Goal: Task Accomplishment & Management: Complete application form

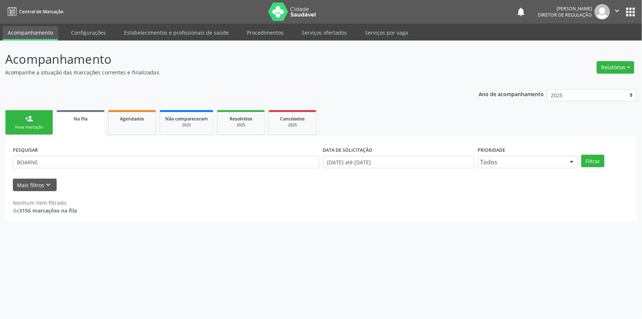
click at [28, 122] on div "person_add" at bounding box center [29, 118] width 8 height 8
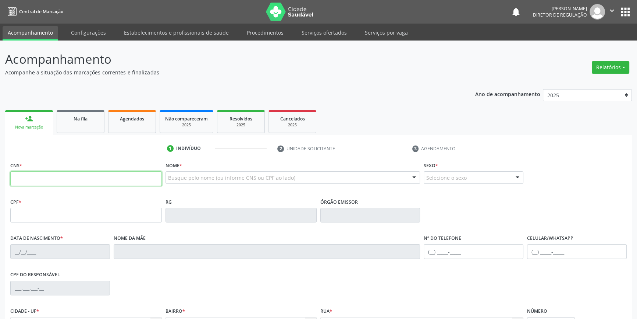
click at [40, 181] on input "text" at bounding box center [86, 178] width 152 height 15
type input "704 0058 7418 5361"
type input "101.704.594-11"
type input "08/02/1991"
type input "Maria Santana da Silva"
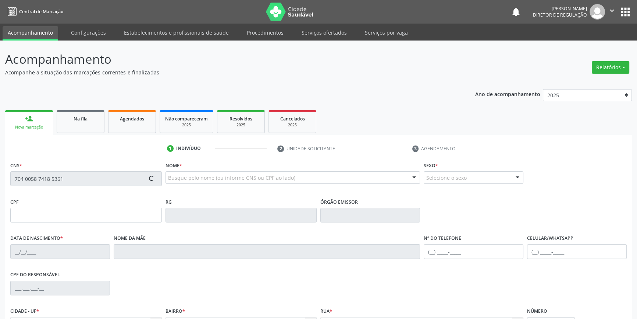
type input "(87) 98805-4859"
type input "S/N"
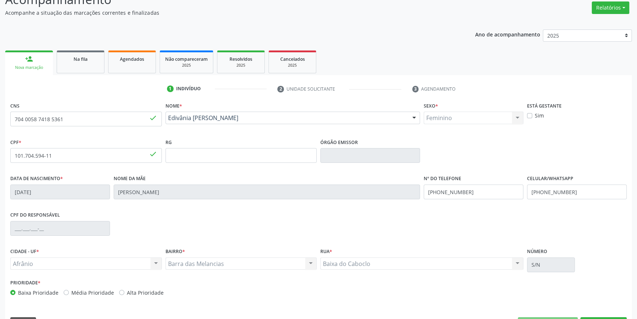
scroll to position [80, 0]
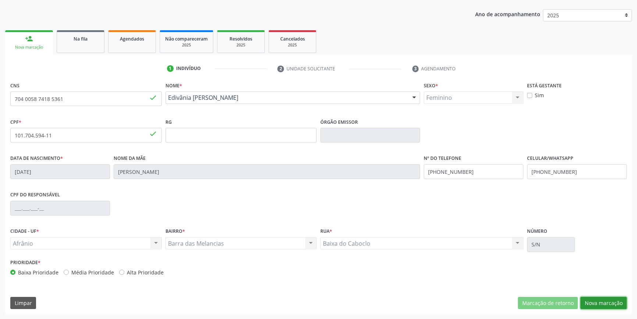
click at [599, 299] on button "Nova marcação" at bounding box center [604, 303] width 46 height 13
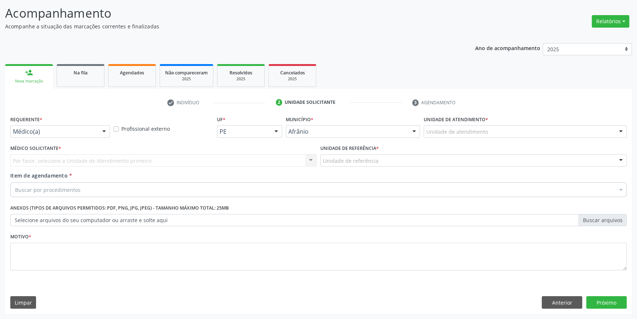
scroll to position [45, 0]
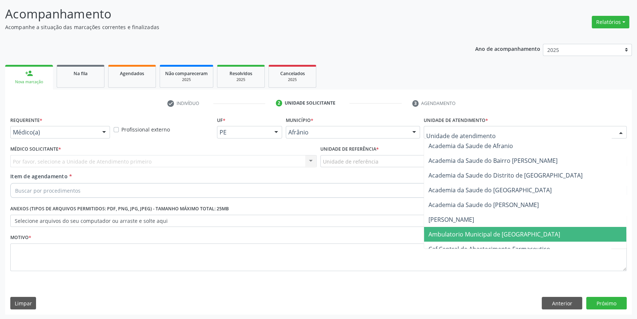
click at [452, 228] on span "Ambulatorio Municipal de [GEOGRAPHIC_DATA]" at bounding box center [525, 234] width 202 height 15
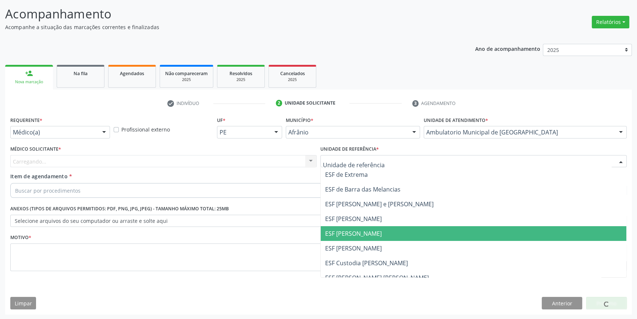
click at [339, 230] on span "ESF [PERSON_NAME]" at bounding box center [353, 233] width 57 height 8
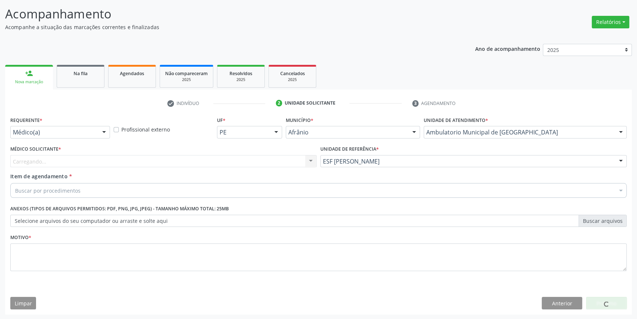
click at [45, 160] on div "Carregando... Nenhum resultado encontrado para: " " Não há nenhuma opção para s…" at bounding box center [163, 161] width 306 height 13
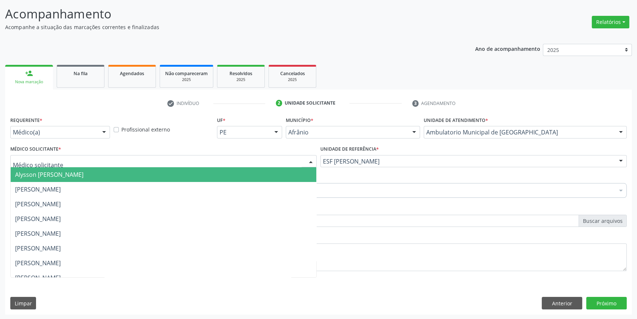
click at [52, 176] on span "Alysson [PERSON_NAME]" at bounding box center [49, 174] width 68 height 8
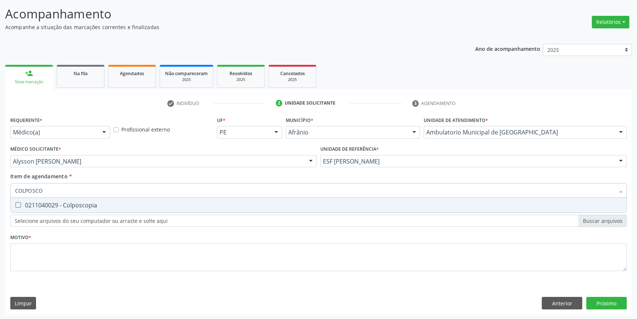
type input "COLPOSCOP"
click at [59, 211] on span "0211040029 - Colposcopia" at bounding box center [319, 205] width 616 height 15
checkbox Colposcopia "true"
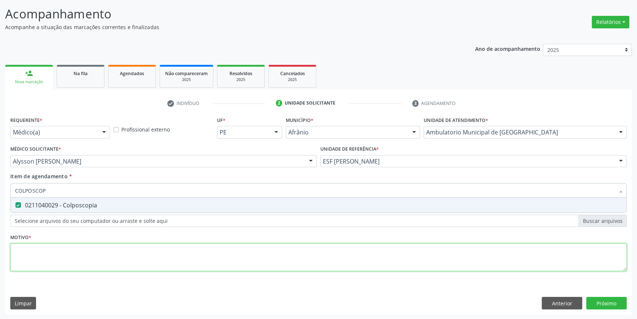
click at [47, 252] on div "Requerente * Médico(a) Médico(a) Enfermeiro(a) Paciente Nenhum resultado encont…" at bounding box center [318, 197] width 617 height 167
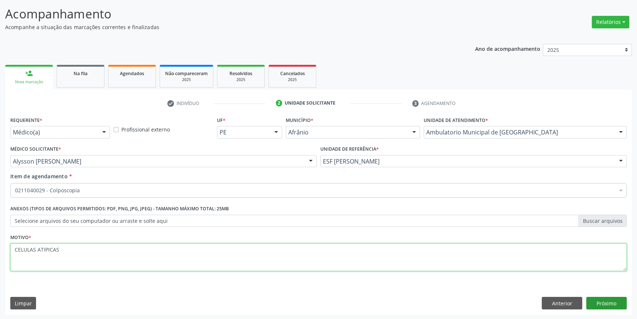
type textarea "CELULAS ATIPICAS"
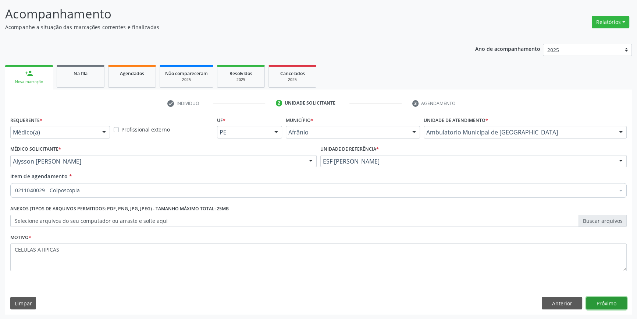
click at [600, 304] on button "Próximo" at bounding box center [606, 303] width 40 height 13
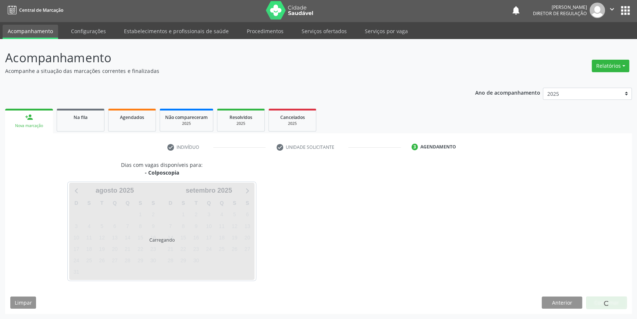
scroll to position [1, 0]
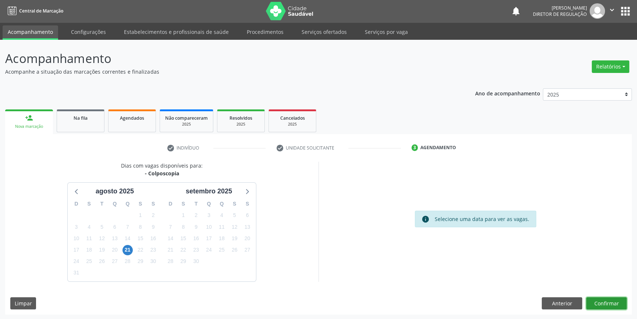
click at [597, 300] on button "Confirmar" at bounding box center [606, 303] width 40 height 13
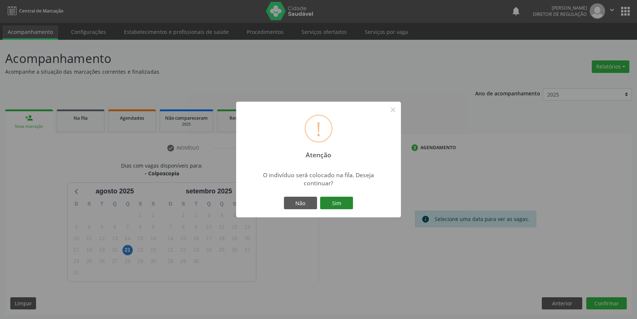
click at [340, 206] on button "Sim" at bounding box center [336, 202] width 33 height 13
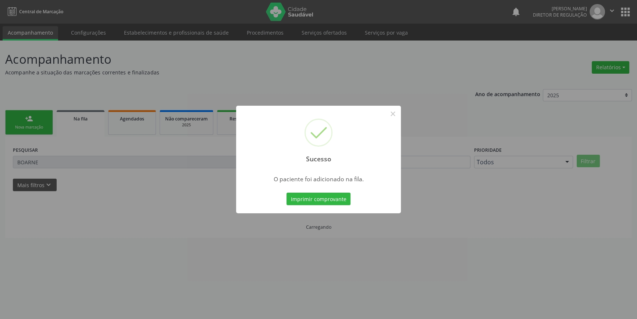
scroll to position [0, 0]
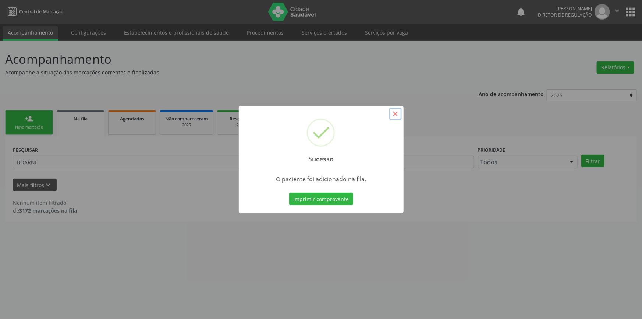
click at [398, 114] on button "×" at bounding box center [395, 113] width 13 height 13
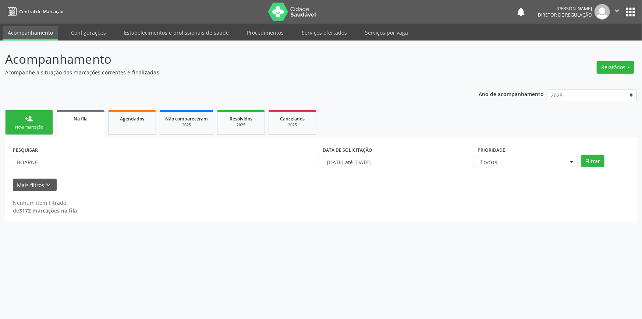
click at [38, 128] on div "Nova marcação" at bounding box center [29, 127] width 37 height 6
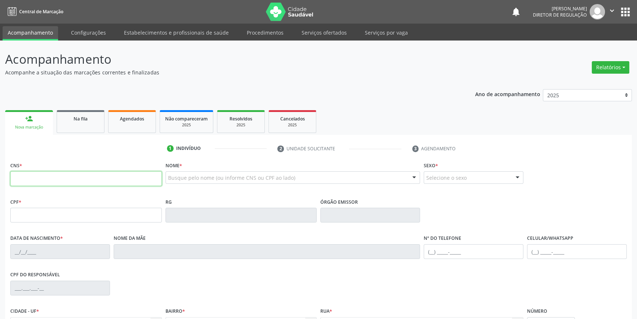
click at [49, 175] on input "text" at bounding box center [86, 178] width 152 height 15
type input "700 0043 9935 1300"
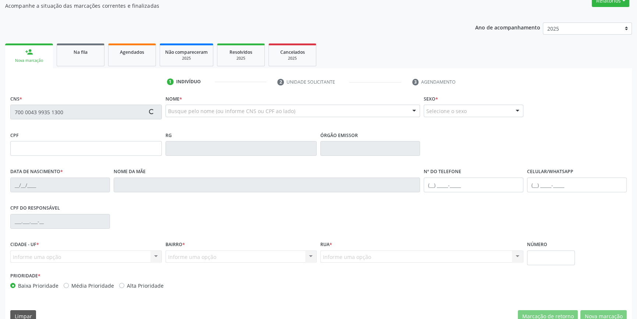
scroll to position [80, 0]
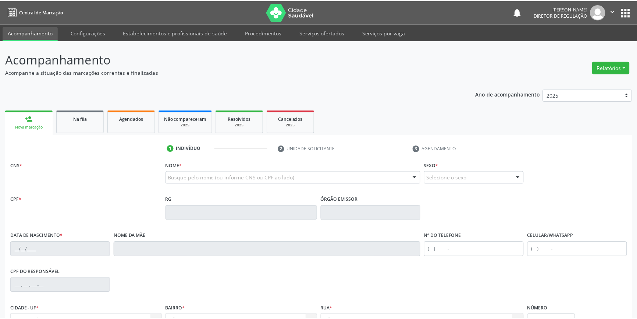
scroll to position [80, 0]
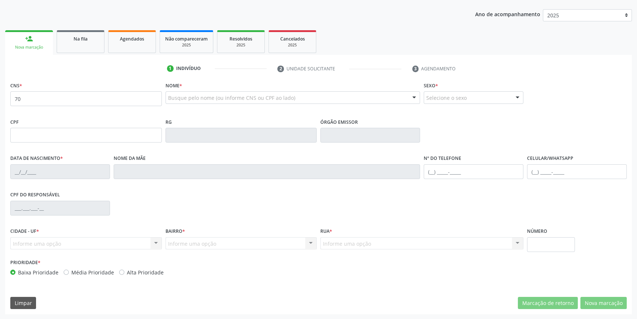
type input "7"
type input "704 0038 0932 6167"
type input "1[DATE]"
type input "Maria do Socorro Vieira"
type input "(87) 98812-4142"
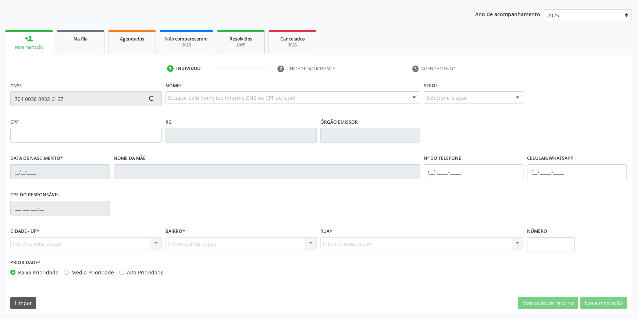
type input "(87) 98878-0012"
type input "12"
type input "155.612.154-77"
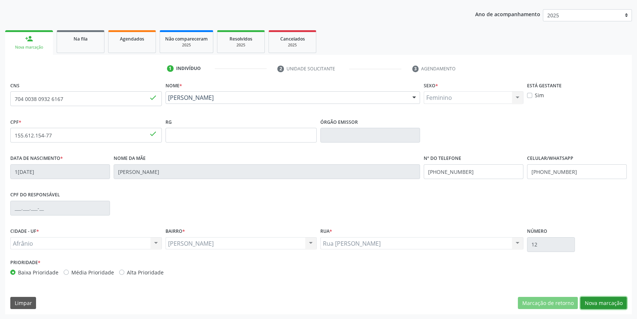
click at [590, 303] on button "Nova marcação" at bounding box center [604, 303] width 46 height 13
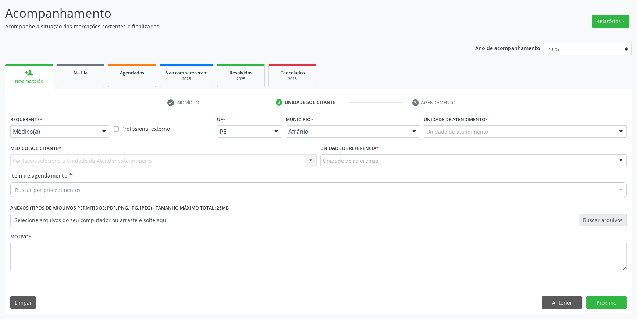
scroll to position [45, 0]
click at [450, 136] on div "Unidade de atendimento" at bounding box center [525, 132] width 203 height 13
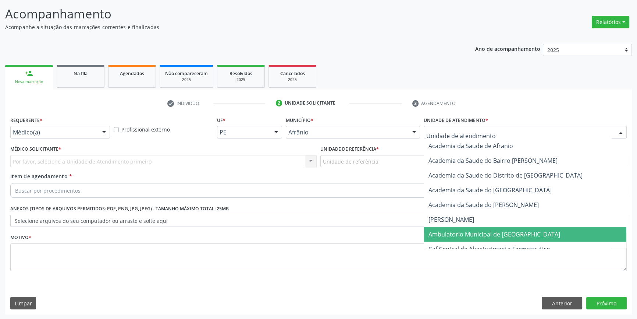
click at [458, 230] on span "Ambulatorio Municipal de [GEOGRAPHIC_DATA]" at bounding box center [495, 234] width 132 height 8
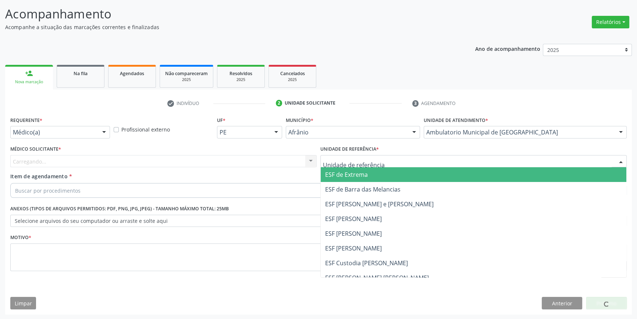
click at [334, 165] on div at bounding box center [473, 161] width 306 height 13
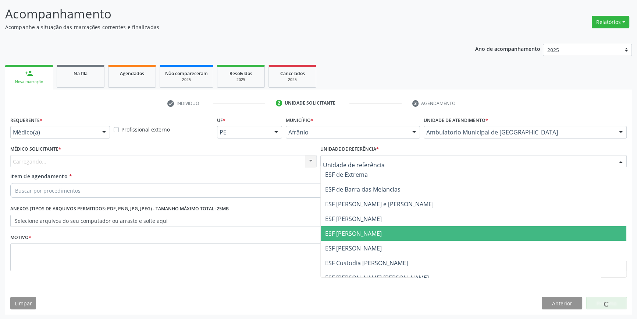
click at [351, 233] on span "ESF [PERSON_NAME]" at bounding box center [353, 233] width 57 height 8
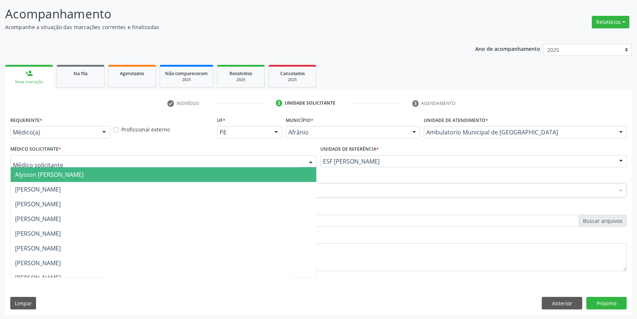
click at [68, 157] on div at bounding box center [163, 161] width 306 height 13
click at [71, 171] on span "Alysson [PERSON_NAME]" at bounding box center [49, 174] width 68 height 8
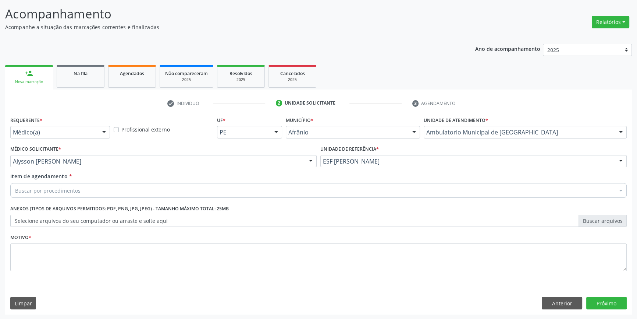
click at [70, 183] on div "Buscar por procedimentos" at bounding box center [318, 190] width 617 height 15
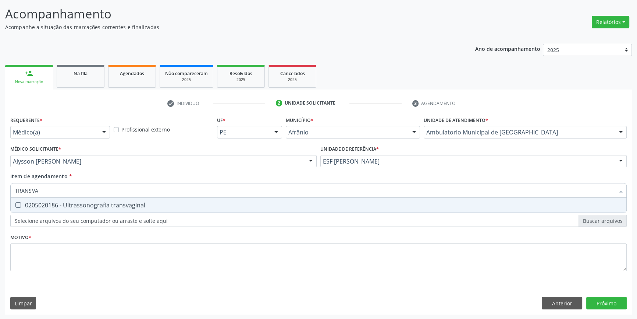
click at [97, 212] on div "Requerente * Médico(a) Médico(a) Enfermeiro(a) Paciente Nenhum resultado encont…" at bounding box center [318, 197] width 617 height 167
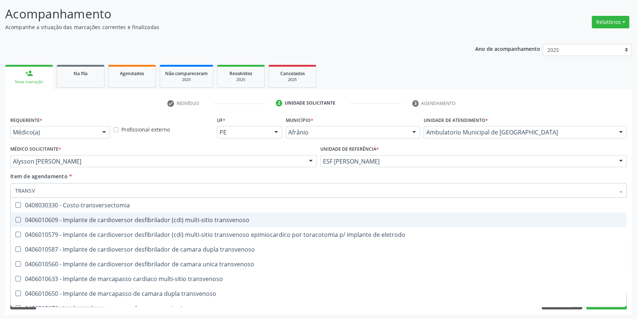
type input "TRANSVA"
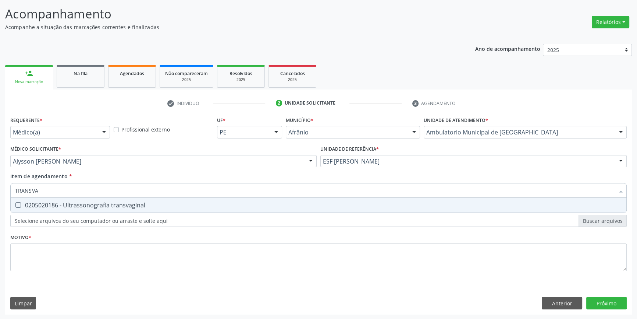
click at [48, 199] on span "0205020186 - Ultrassonografia transvaginal" at bounding box center [319, 205] width 616 height 15
checkbox transvaginal "true"
click at [44, 235] on div "Requerente * Médico(a) Médico(a) Enfermeiro(a) Paciente Nenhum resultado encont…" at bounding box center [318, 197] width 617 height 167
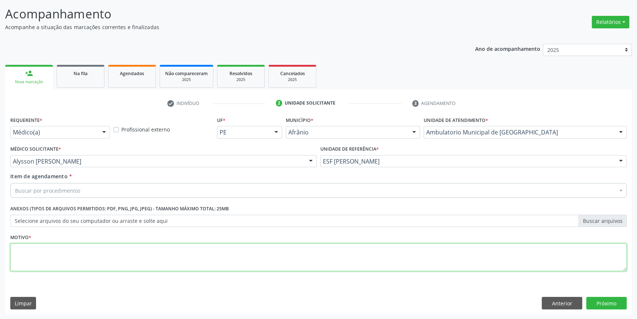
click at [39, 251] on textarea at bounding box center [318, 257] width 617 height 28
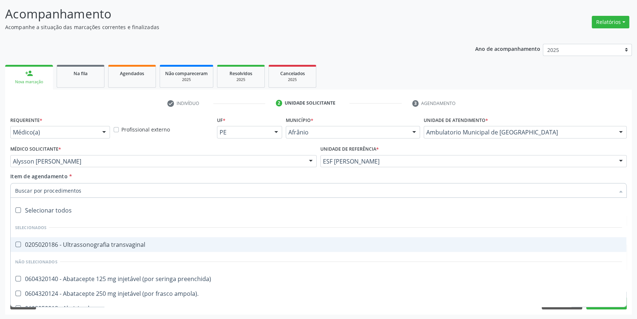
click at [42, 245] on div "0205020186 - Ultrassonografia transvaginal" at bounding box center [318, 244] width 607 height 6
checkbox transvaginal "true"
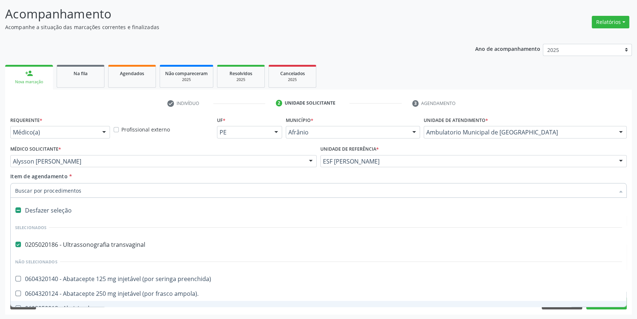
click at [54, 310] on div "Requerente * Médico(a) Médico(a) Enfermeiro(a) Paciente Nenhum resultado encont…" at bounding box center [318, 214] width 627 height 200
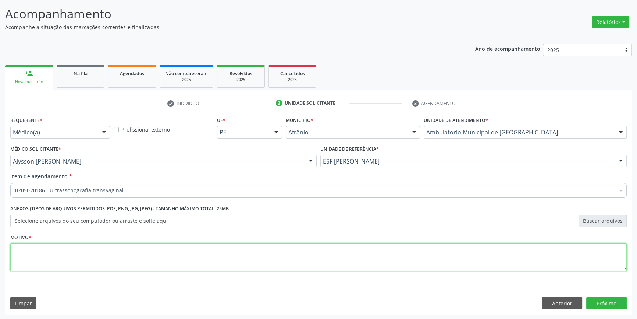
click at [22, 254] on textarea at bounding box center [318, 257] width 617 height 28
type textarea "L"
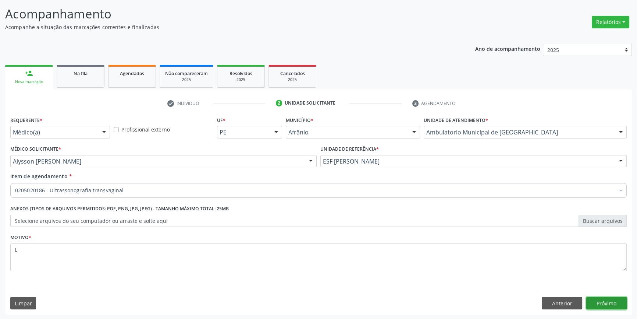
click at [611, 304] on button "Próximo" at bounding box center [606, 303] width 40 height 13
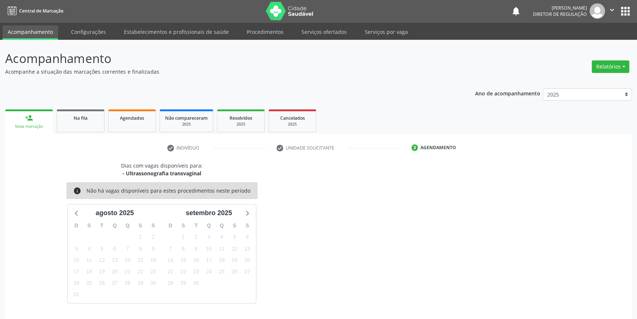
scroll to position [22, 0]
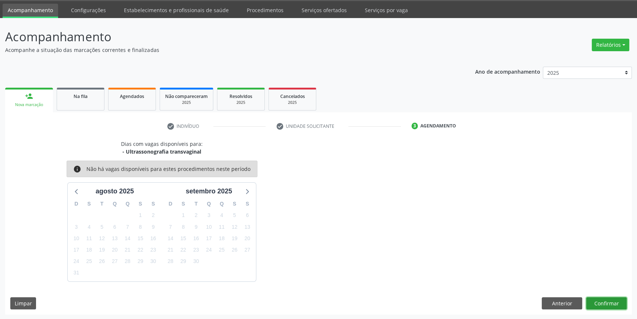
click at [602, 301] on button "Confirmar" at bounding box center [606, 303] width 40 height 13
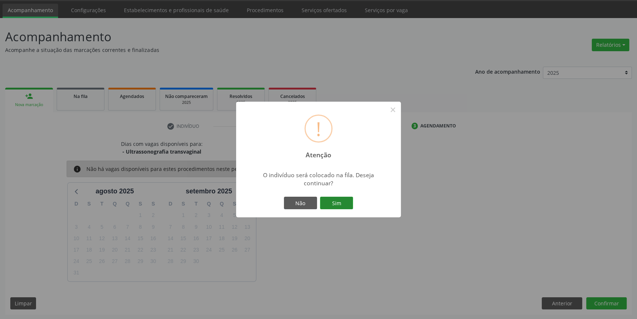
click at [339, 202] on button "Sim" at bounding box center [336, 202] width 33 height 13
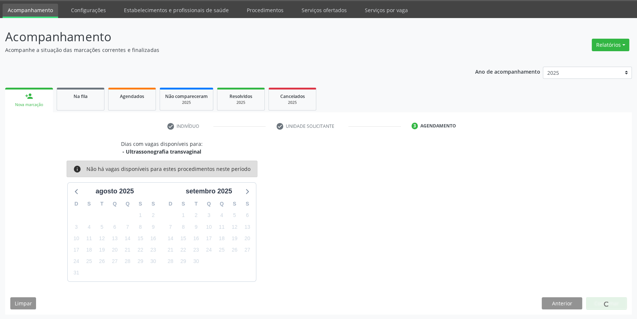
scroll to position [0, 0]
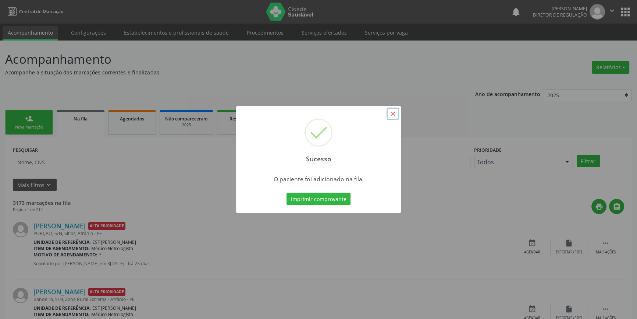
click at [397, 113] on button "×" at bounding box center [393, 113] width 13 height 13
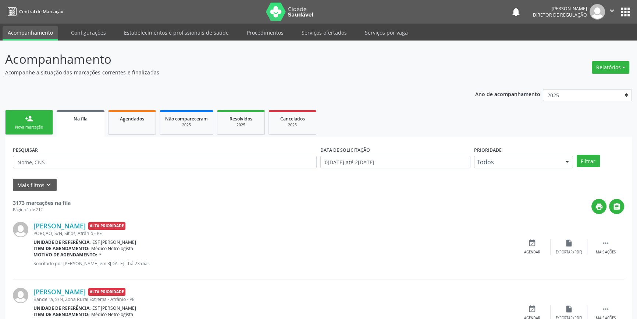
click at [40, 124] on div "Nova marcação" at bounding box center [29, 127] width 37 height 6
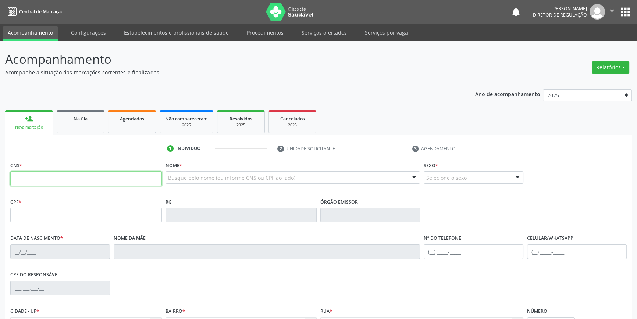
click at [38, 180] on input "text" at bounding box center [86, 178] width 152 height 15
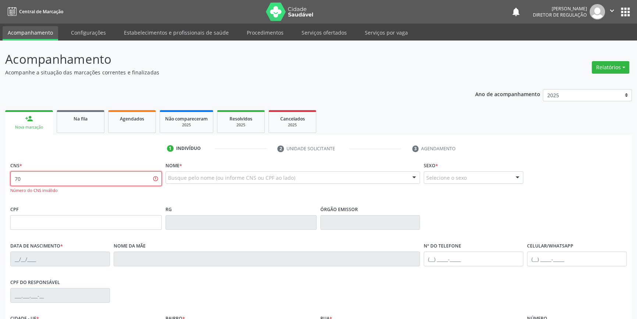
type input "7"
type input "704 2072 3184 4788"
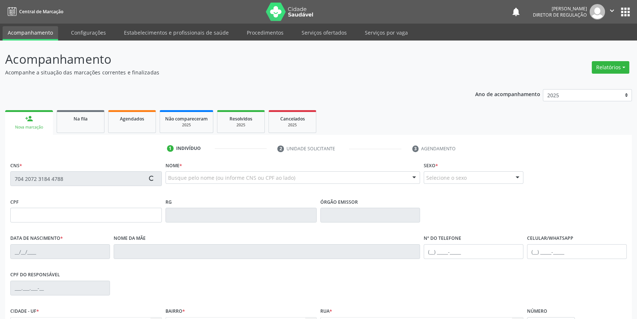
type input "15/09/1989"
type input "S/N"
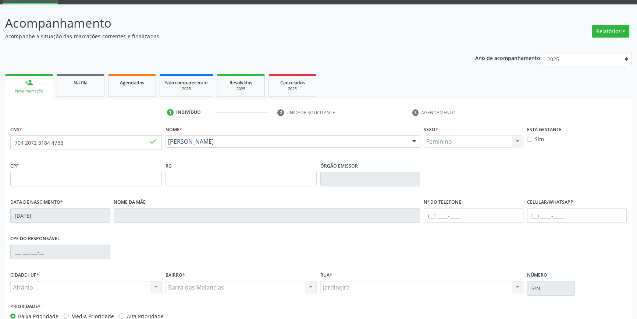
scroll to position [80, 0]
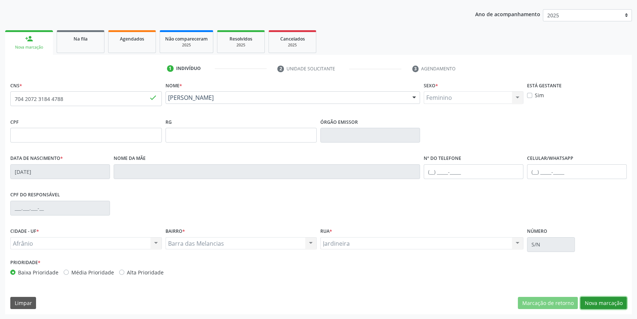
click at [589, 298] on button "Nova marcação" at bounding box center [604, 303] width 46 height 13
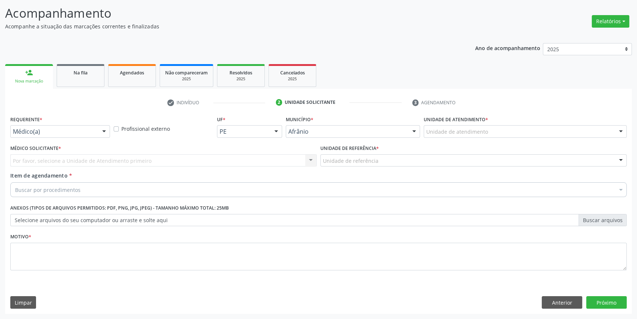
scroll to position [45, 0]
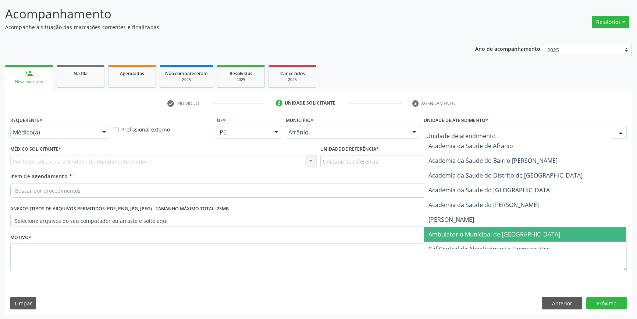
click at [467, 230] on span "Ambulatorio Municipal de [GEOGRAPHIC_DATA]" at bounding box center [495, 234] width 132 height 8
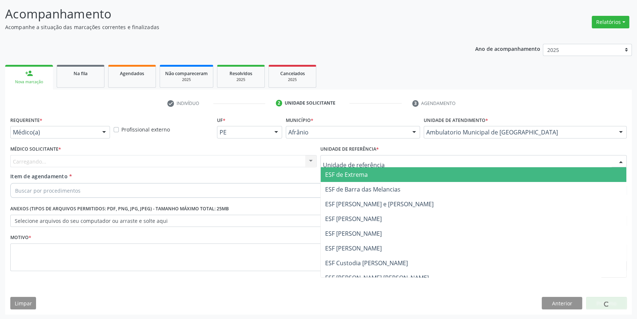
click at [339, 156] on div at bounding box center [473, 161] width 306 height 13
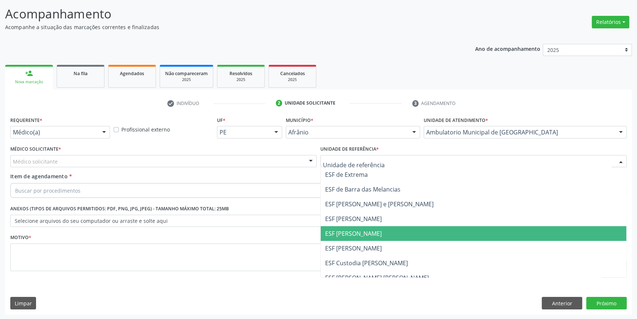
click at [357, 235] on span "ESF [PERSON_NAME]" at bounding box center [353, 233] width 57 height 8
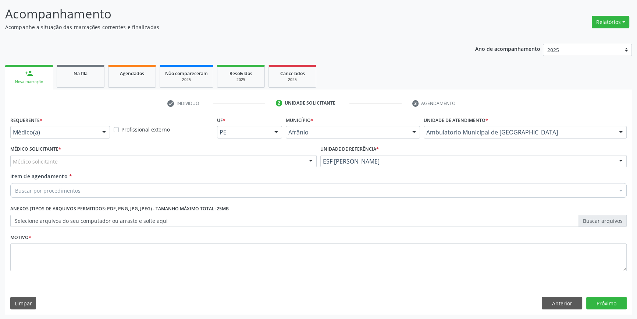
click at [74, 163] on div "Médico solicitante" at bounding box center [163, 161] width 306 height 13
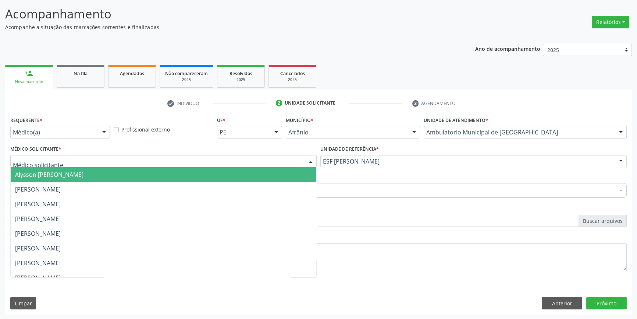
click at [84, 173] on span "Alysson [PERSON_NAME]" at bounding box center [49, 174] width 68 height 8
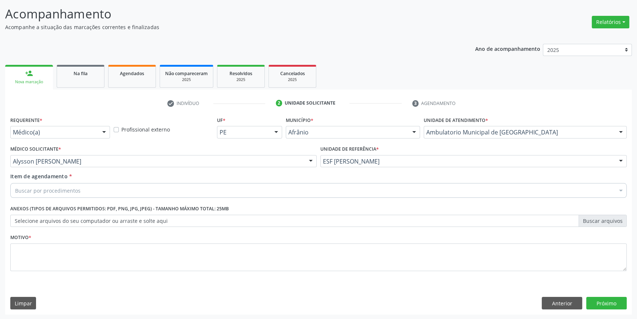
click at [96, 184] on div "Buscar por procedimentos" at bounding box center [318, 190] width 617 height 15
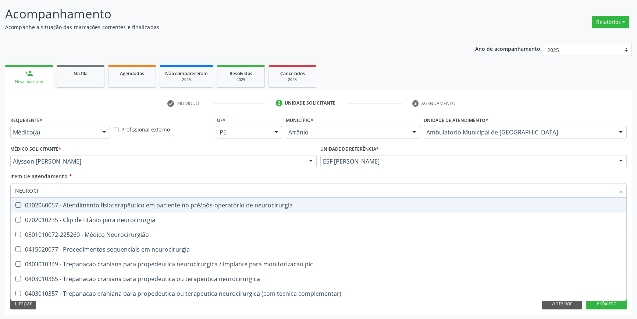
type input "NEUROCIR"
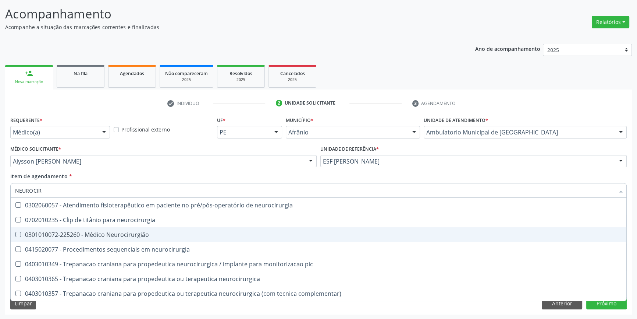
click at [118, 231] on div "0301010072-225260 - Médico Neurocirurgião" at bounding box center [318, 234] width 607 height 6
checkbox Neurocirurgião "true"
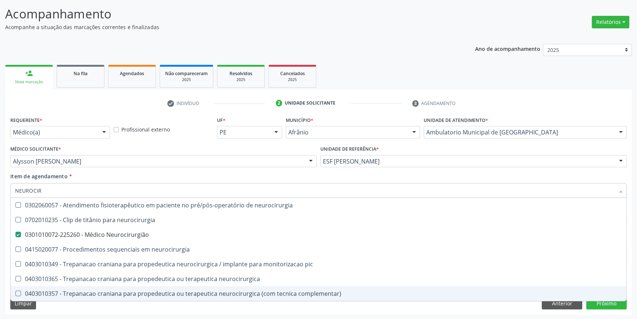
click at [62, 314] on div "Acompanhamento Acompanhe a situação das marcações correntes e finalizadas Relat…" at bounding box center [318, 157] width 637 height 324
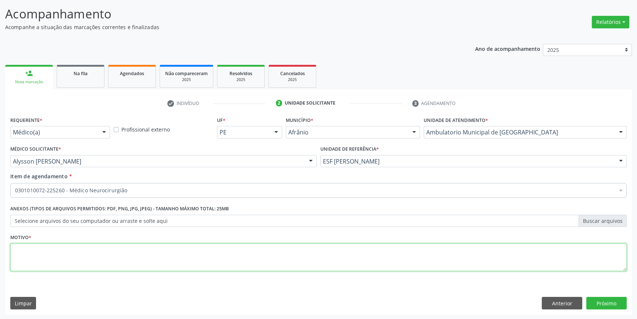
click at [54, 253] on textarea at bounding box center [318, 257] width 617 height 28
drag, startPoint x: 54, startPoint y: 253, endPoint x: 68, endPoint y: 247, distance: 15.2
type textarea "*"
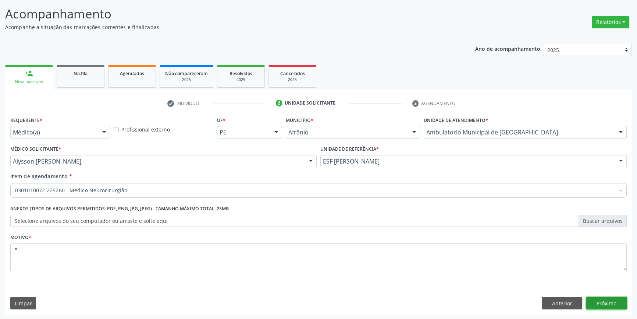
drag, startPoint x: 68, startPoint y: 247, endPoint x: 601, endPoint y: 299, distance: 535.2
click at [601, 299] on button "Próximo" at bounding box center [606, 303] width 40 height 13
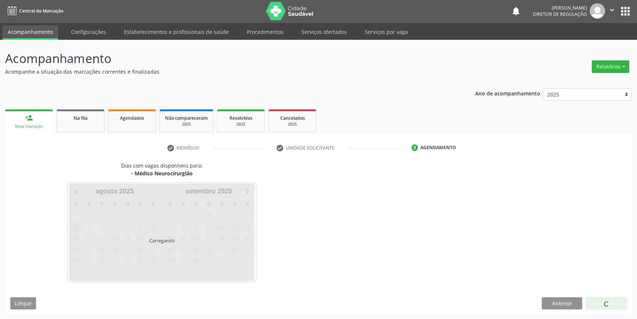
scroll to position [22, 0]
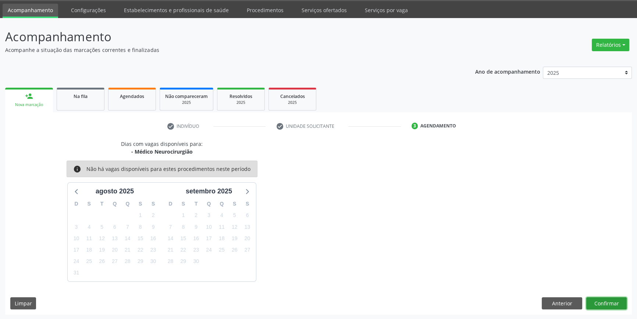
click at [600, 300] on button "Confirmar" at bounding box center [606, 303] width 40 height 13
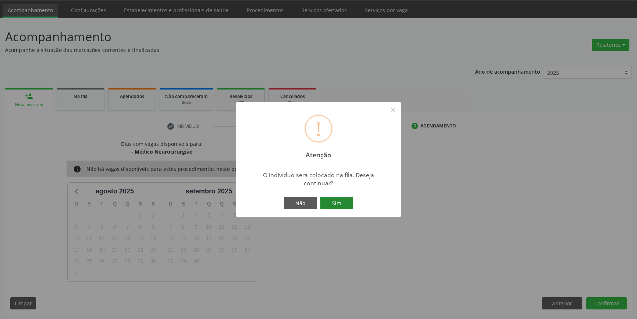
click at [339, 200] on button "Sim" at bounding box center [336, 202] width 33 height 13
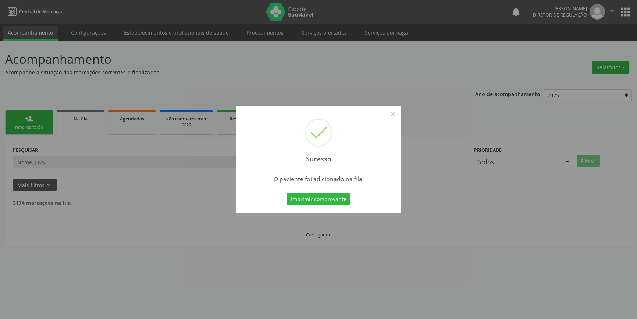
scroll to position [0, 0]
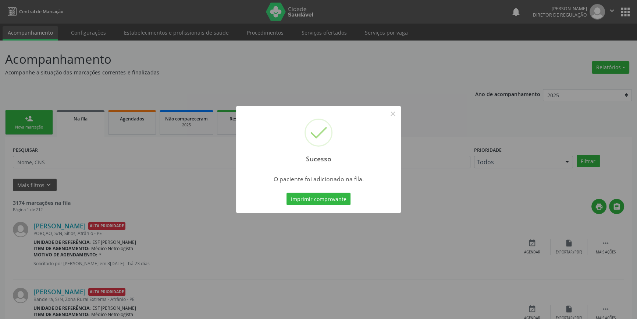
click at [287, 192] on button "Imprimir comprovante" at bounding box center [319, 198] width 64 height 13
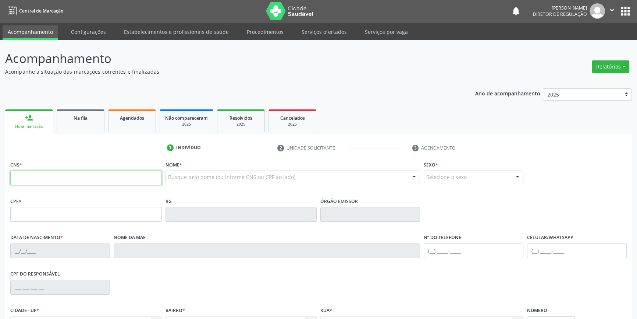
scroll to position [1, 0]
type input "700 4033 3152 4450"
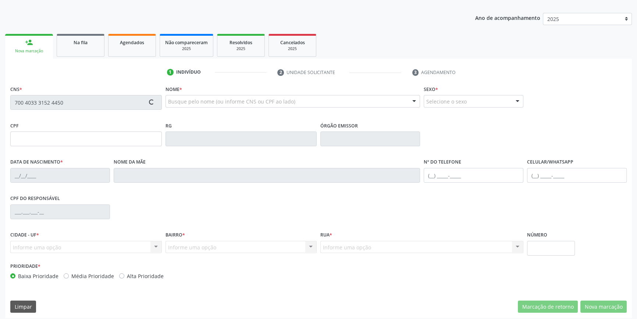
type input "018.432.964-70"
type input "[DATE]"
type input "[PERSON_NAME]"
type input "[PHONE_NUMBER]"
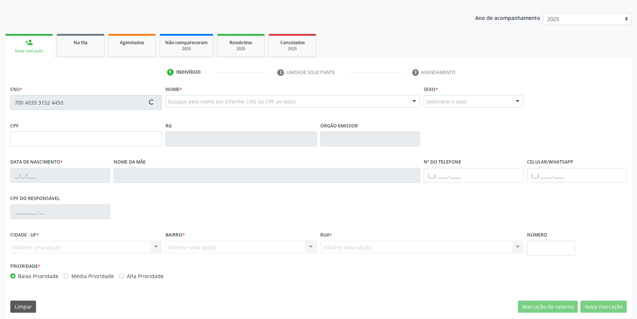
type input "104"
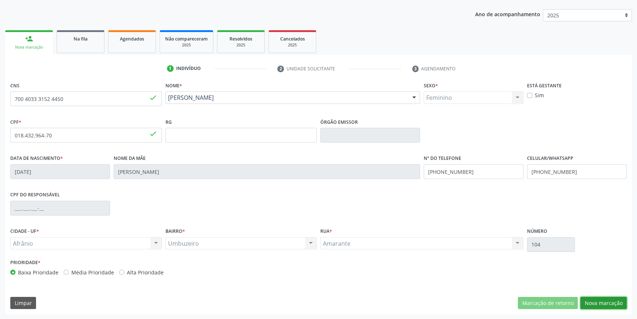
click at [598, 299] on button "Nova marcação" at bounding box center [604, 303] width 46 height 13
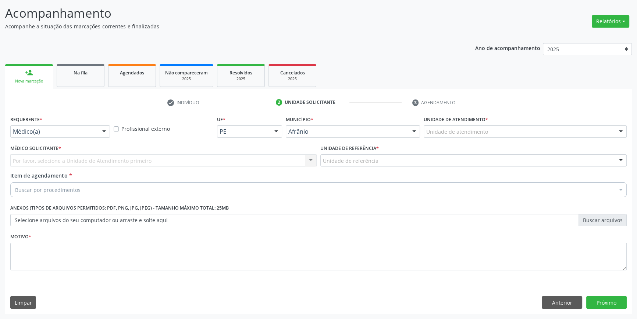
scroll to position [45, 0]
click at [504, 141] on div "Unidade de atendimento * Unidade de atendimento Academia da Saude de Afranio Ac…" at bounding box center [525, 128] width 207 height 29
click at [504, 135] on div at bounding box center [525, 132] width 203 height 13
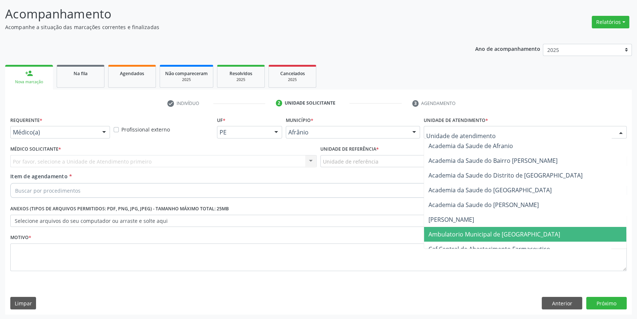
drag, startPoint x: 481, startPoint y: 238, endPoint x: 425, endPoint y: 188, distance: 75.8
click at [479, 237] on span "Ambulatorio Municipal de [GEOGRAPHIC_DATA]" at bounding box center [525, 234] width 202 height 15
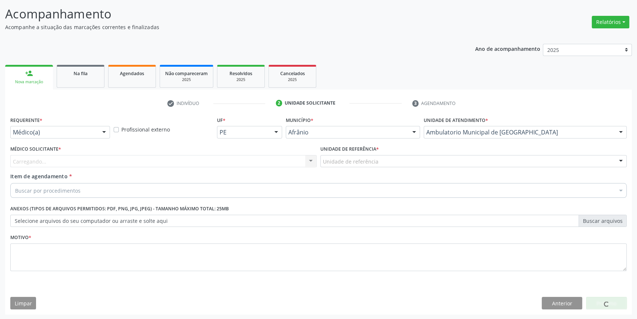
click at [393, 160] on div "Unidade de referência" at bounding box center [473, 161] width 306 height 13
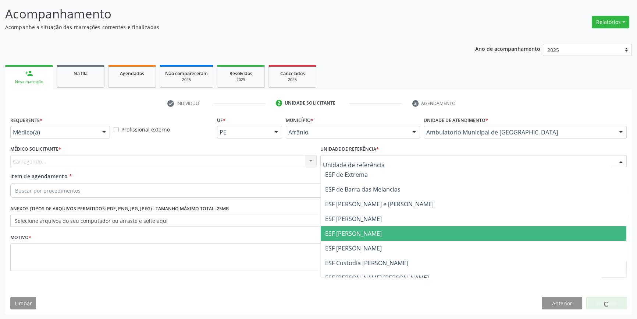
drag, startPoint x: 362, startPoint y: 236, endPoint x: 276, endPoint y: 192, distance: 96.6
click at [358, 235] on span "ESF [PERSON_NAME]" at bounding box center [353, 233] width 57 height 8
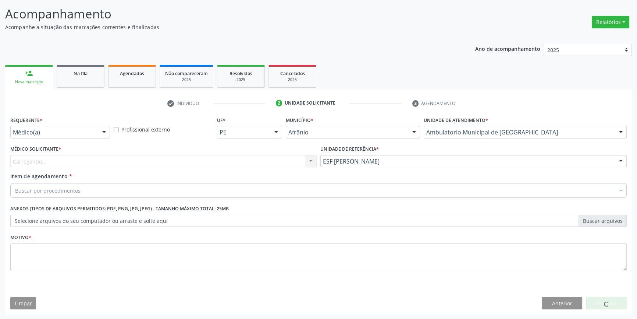
click at [223, 166] on div "Carregando... Nenhum resultado encontrado para: " " Não há nenhuma opção para s…" at bounding box center [163, 161] width 306 height 13
click at [160, 161] on div "Carregando... Nenhum resultado encontrado para: " " Não há nenhuma opção para s…" at bounding box center [163, 161] width 306 height 13
click at [160, 161] on div "Médico solicitante" at bounding box center [163, 161] width 306 height 13
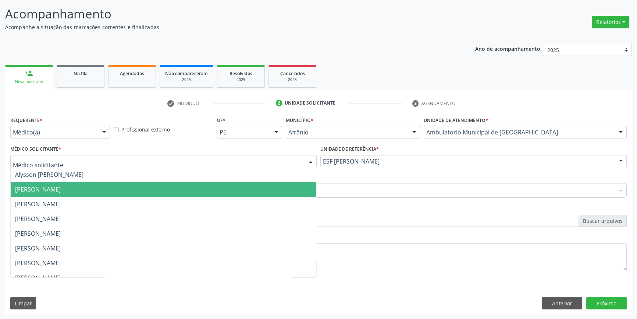
click at [61, 189] on span "[PERSON_NAME]" at bounding box center [38, 189] width 46 height 8
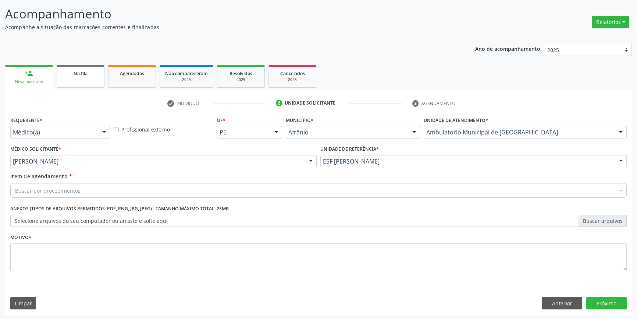
click at [71, 81] on link "Na fila" at bounding box center [81, 76] width 48 height 23
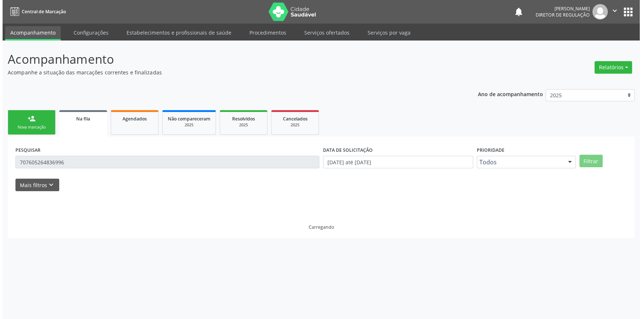
scroll to position [0, 0]
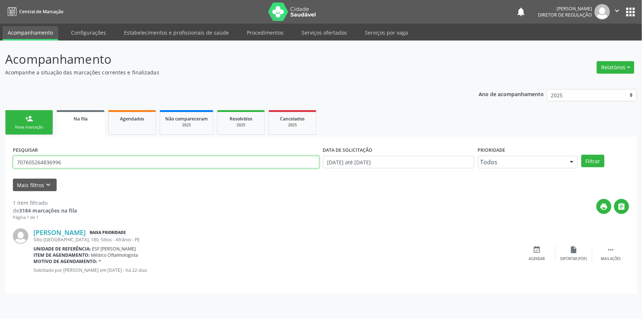
drag, startPoint x: 78, startPoint y: 161, endPoint x: 0, endPoint y: 150, distance: 78.5
click at [0, 150] on div "Acompanhamento Acompanhe a situação das marcações correntes e finalizadas Relat…" at bounding box center [321, 179] width 642 height 278
type input "702302109714512"
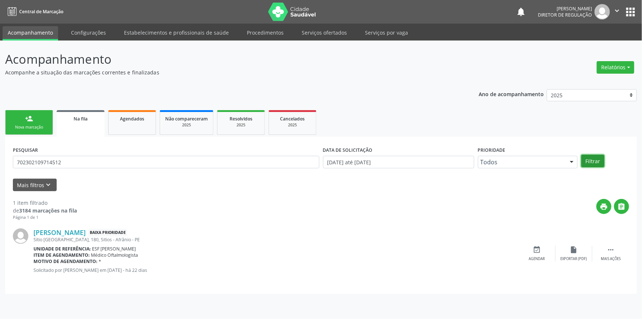
click at [598, 156] on button "Filtrar" at bounding box center [592, 161] width 23 height 13
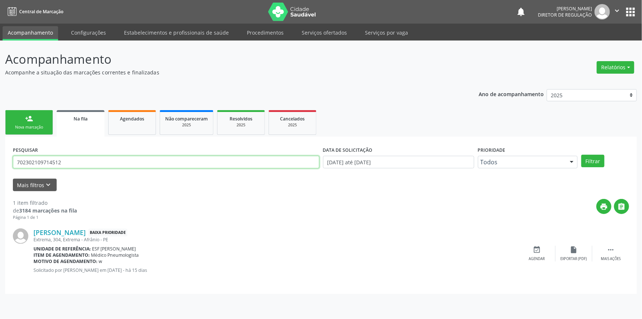
drag, startPoint x: 89, startPoint y: 159, endPoint x: 0, endPoint y: 153, distance: 89.6
click at [0, 154] on div "Acompanhamento Acompanhe a situação das marcações correntes e finalizadas Relat…" at bounding box center [321, 179] width 642 height 278
